Goal: Use online tool/utility: Utilize a website feature to perform a specific function

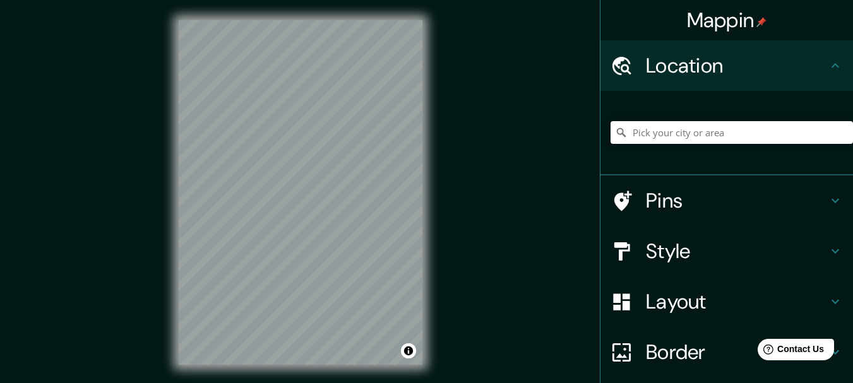
click at [654, 322] on div "Layout" at bounding box center [727, 302] width 253 height 51
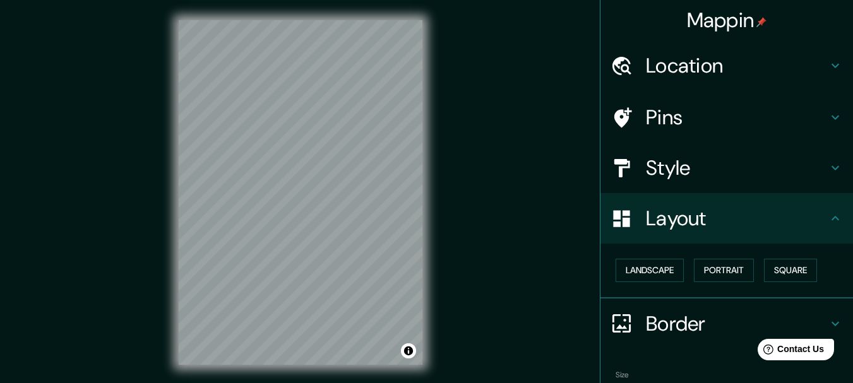
click at [662, 166] on h4 "Style" at bounding box center [737, 167] width 182 height 25
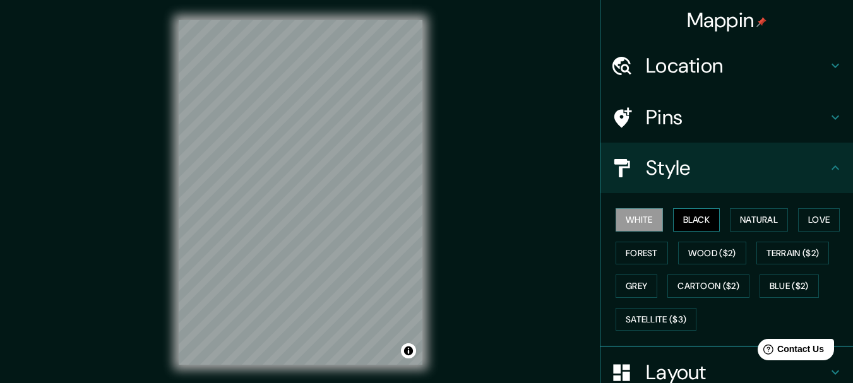
click at [681, 227] on button "Black" at bounding box center [696, 219] width 47 height 23
click at [740, 221] on button "Natural" at bounding box center [759, 219] width 58 height 23
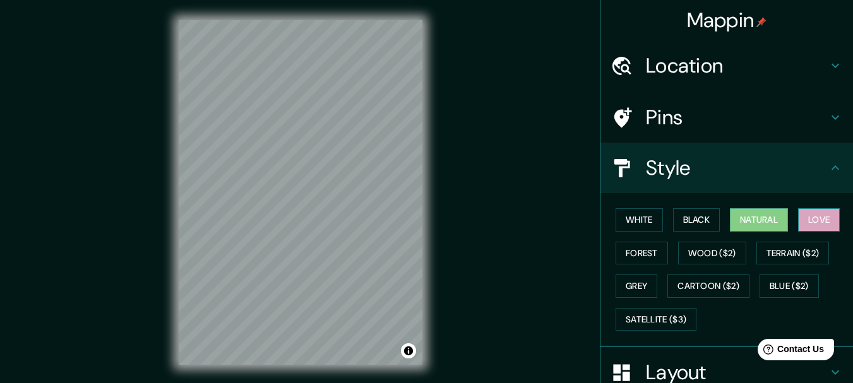
click at [799, 223] on button "Love" at bounding box center [820, 219] width 42 height 23
click at [732, 225] on button "Natural" at bounding box center [759, 219] width 58 height 23
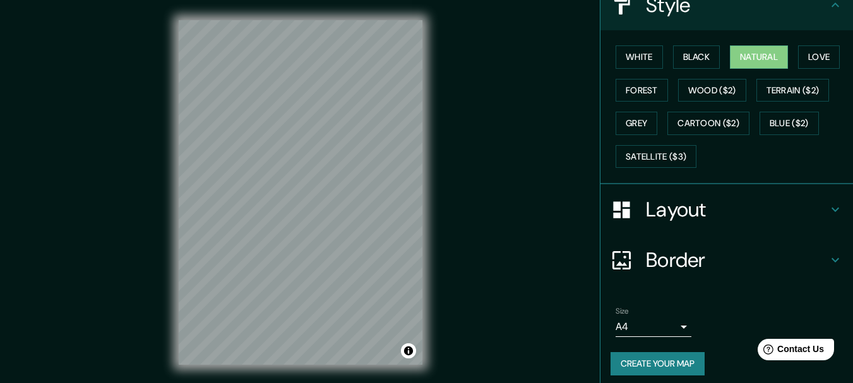
scroll to position [171, 0]
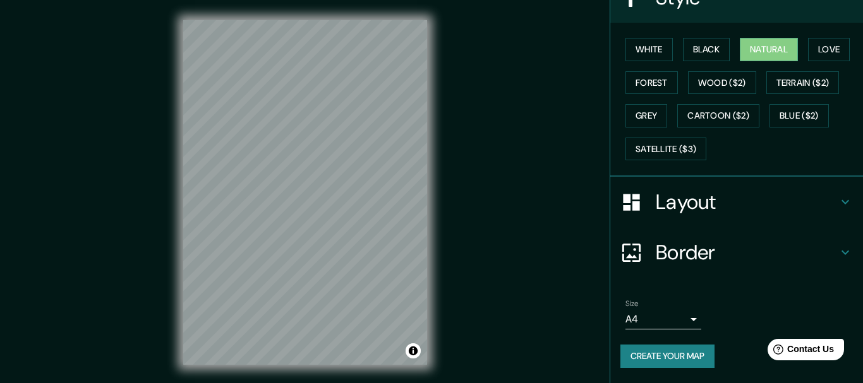
click at [673, 315] on body "Mappin Location Pins Style White Black Natural Love Forest Wood ($2) Terrain ($…" at bounding box center [431, 191] width 863 height 383
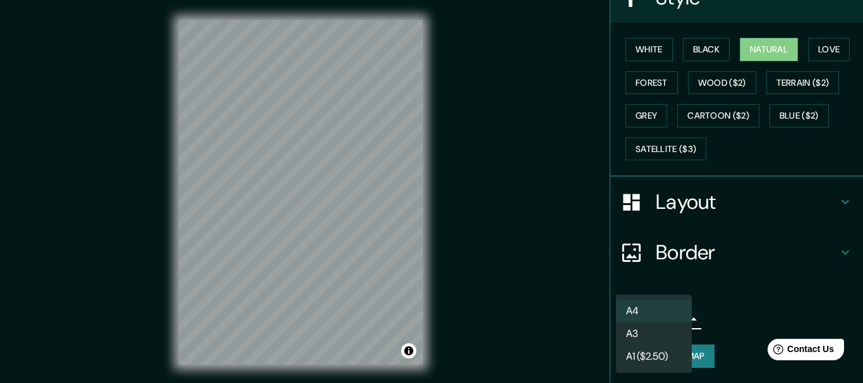
click at [721, 251] on div at bounding box center [431, 191] width 863 height 383
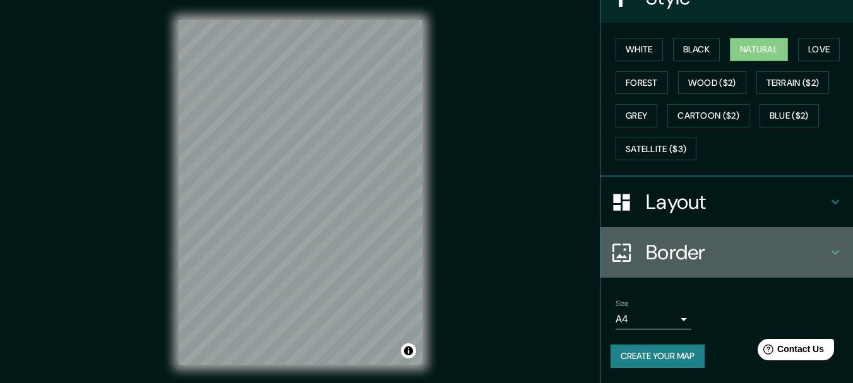
click at [721, 251] on h4 "Border" at bounding box center [737, 252] width 182 height 25
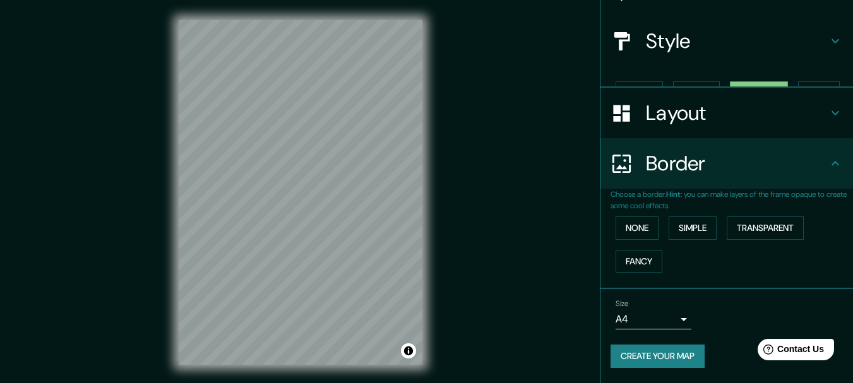
scroll to position [106, 0]
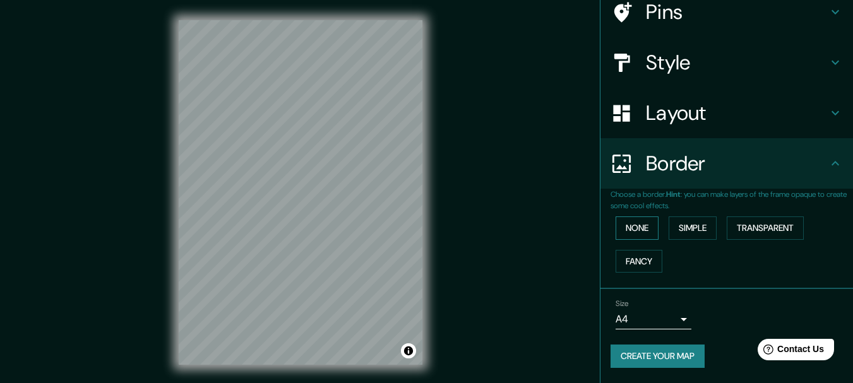
click at [625, 227] on button "None" at bounding box center [637, 228] width 43 height 23
click at [669, 224] on button "Simple" at bounding box center [693, 228] width 48 height 23
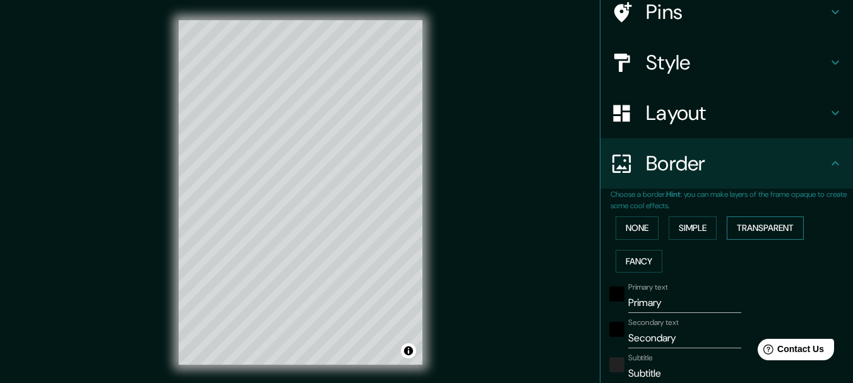
click at [760, 224] on button "Transparent" at bounding box center [765, 228] width 77 height 23
click at [625, 256] on button "Fancy" at bounding box center [639, 261] width 47 height 23
click at [625, 231] on button "None" at bounding box center [637, 228] width 43 height 23
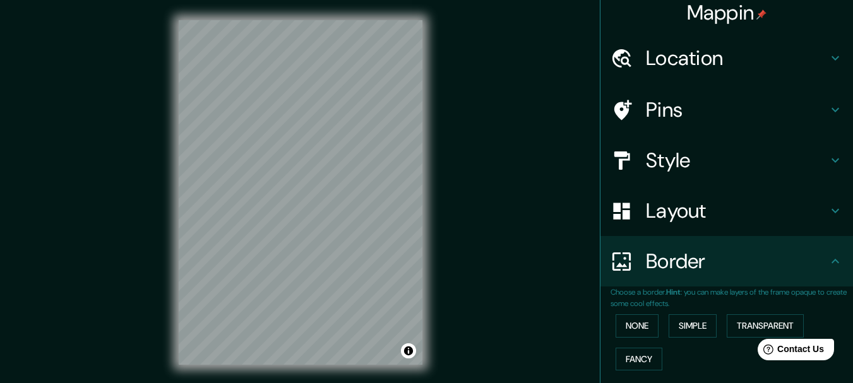
scroll to position [0, 0]
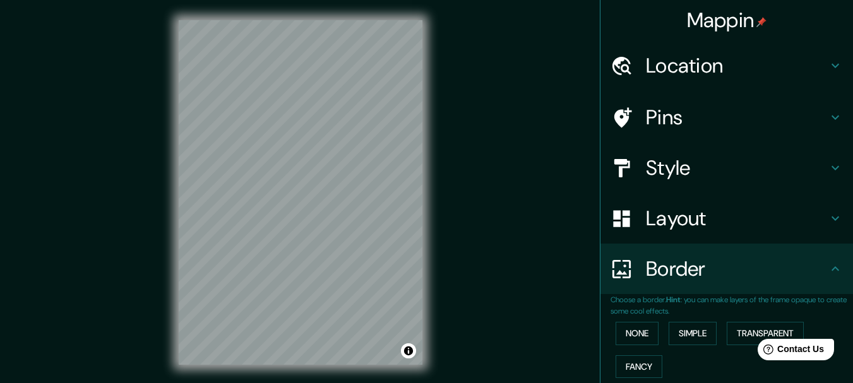
click at [720, 219] on h4 "Layout" at bounding box center [737, 218] width 182 height 25
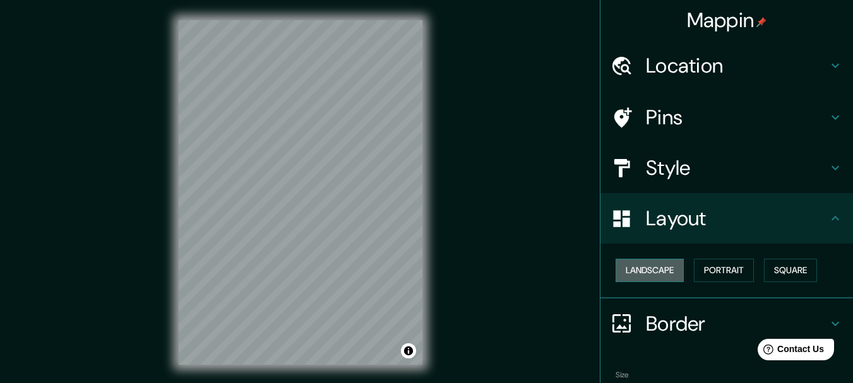
click at [664, 271] on button "Landscape" at bounding box center [650, 270] width 68 height 23
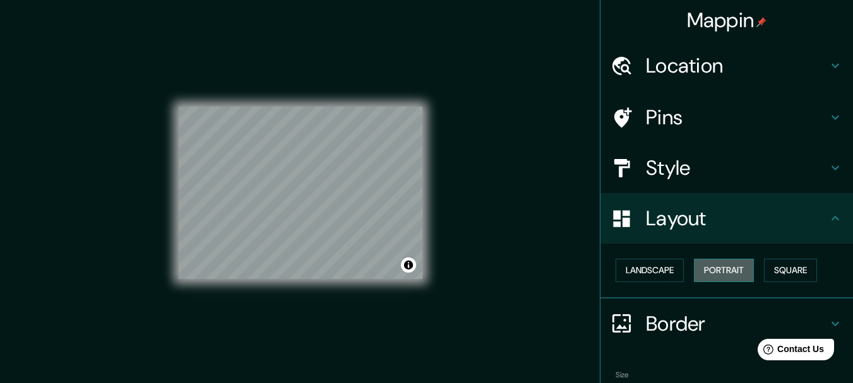
click at [720, 271] on button "Portrait" at bounding box center [724, 270] width 60 height 23
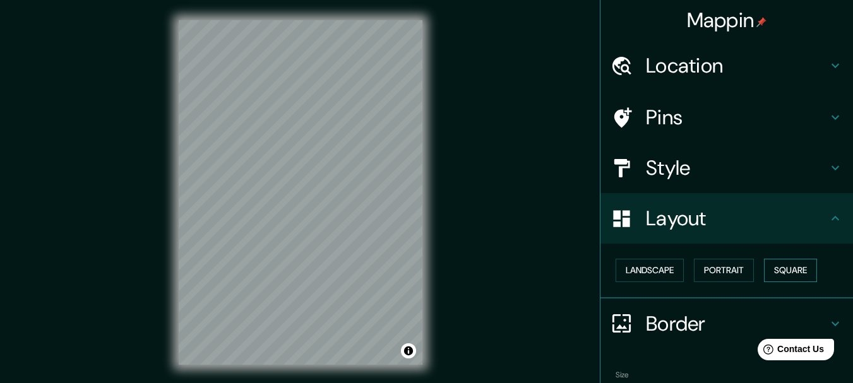
click at [772, 268] on button "Square" at bounding box center [790, 270] width 53 height 23
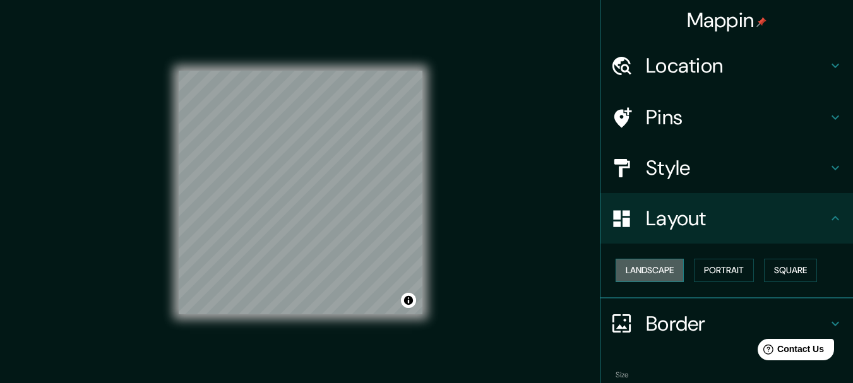
click at [621, 279] on button "Landscape" at bounding box center [650, 270] width 68 height 23
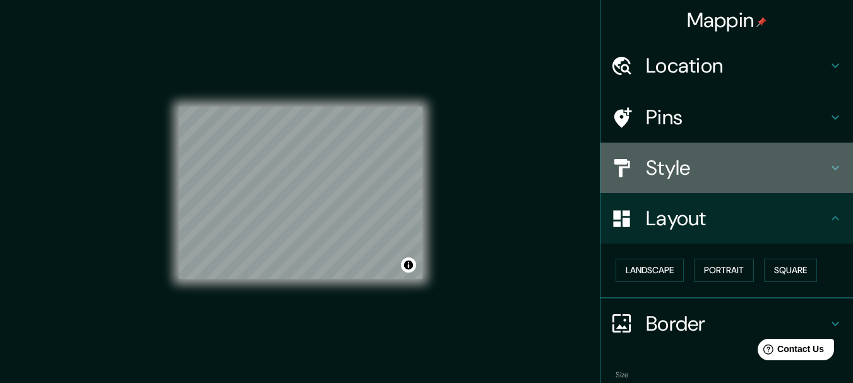
click at [689, 164] on h4 "Style" at bounding box center [737, 167] width 182 height 25
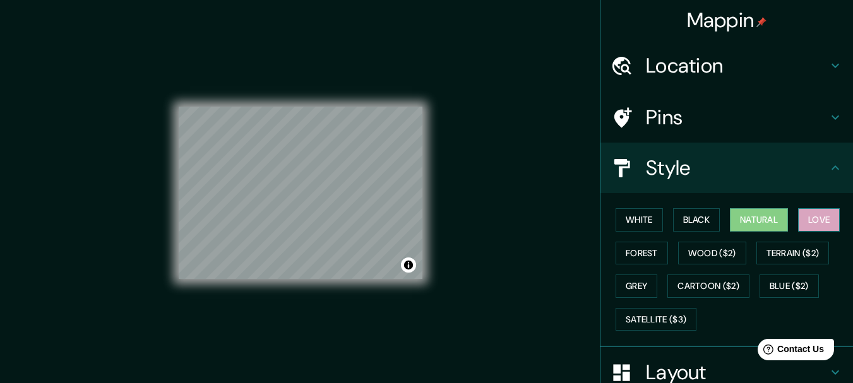
click at [808, 212] on button "Love" at bounding box center [820, 219] width 42 height 23
click at [651, 253] on button "Forest" at bounding box center [642, 253] width 52 height 23
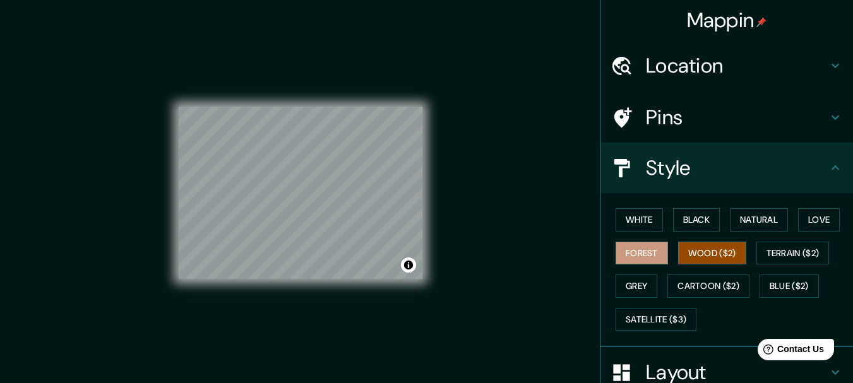
click at [701, 251] on button "Wood ($2)" at bounding box center [712, 253] width 68 height 23
click at [801, 250] on button "Terrain ($2)" at bounding box center [793, 253] width 73 height 23
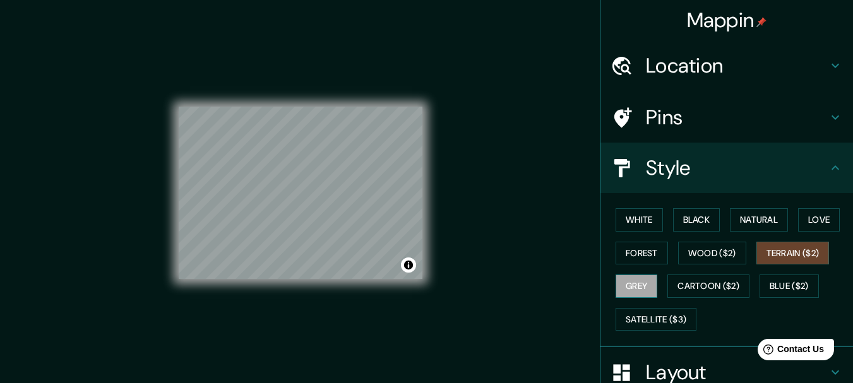
click at [621, 286] on button "Grey" at bounding box center [637, 286] width 42 height 23
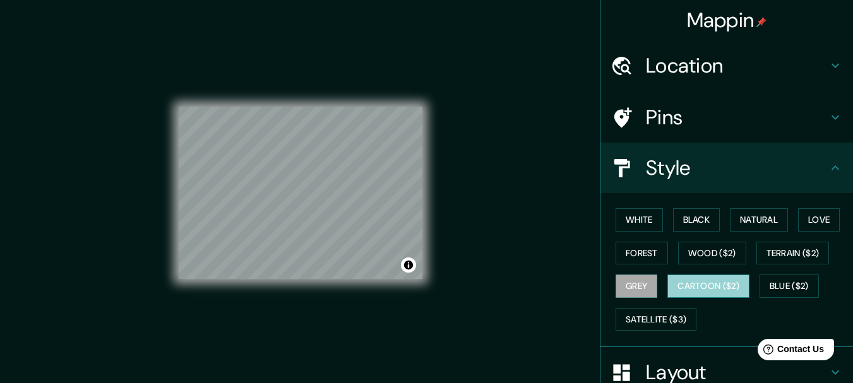
click at [710, 285] on button "Cartoon ($2)" at bounding box center [709, 286] width 82 height 23
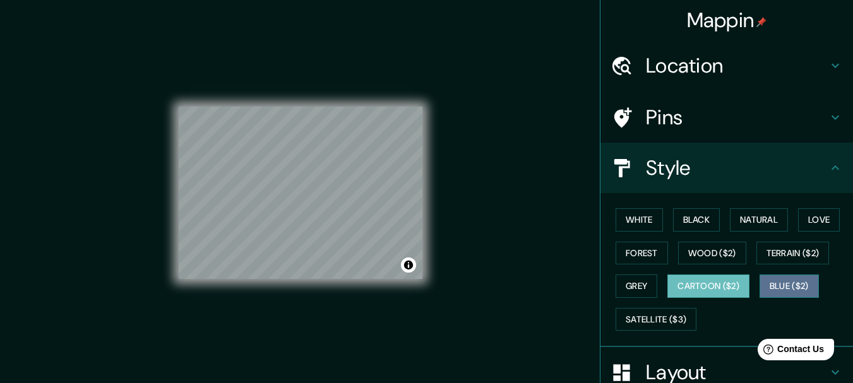
click at [790, 280] on button "Blue ($2)" at bounding box center [789, 286] width 59 height 23
click at [715, 296] on button "Cartoon ($2)" at bounding box center [709, 286] width 82 height 23
click at [640, 293] on button "Grey" at bounding box center [637, 286] width 42 height 23
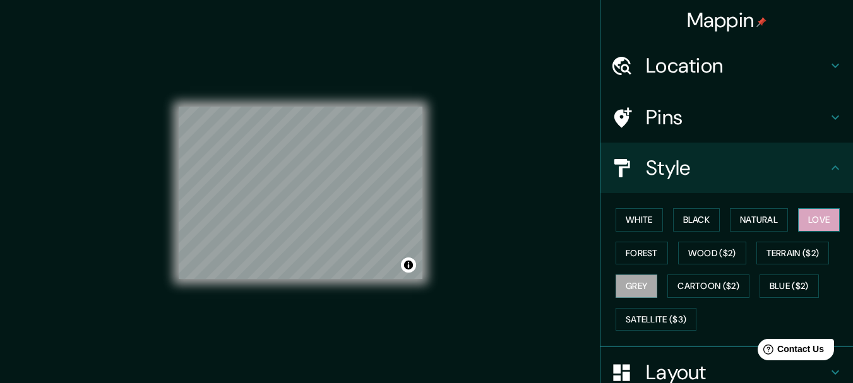
drag, startPoint x: 393, startPoint y: 281, endPoint x: 807, endPoint y: 217, distance: 419.4
click at [807, 217] on button "Love" at bounding box center [820, 219] width 42 height 23
click at [768, 249] on button "Terrain ($2)" at bounding box center [793, 253] width 73 height 23
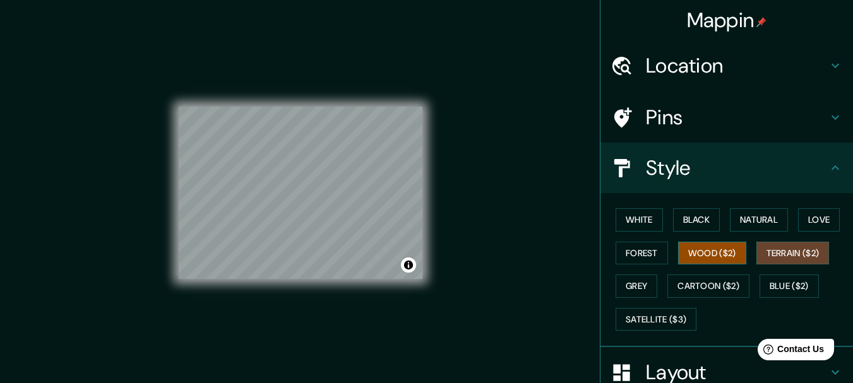
click at [712, 258] on button "Wood ($2)" at bounding box center [712, 253] width 68 height 23
click at [763, 225] on button "Natural" at bounding box center [759, 219] width 58 height 23
